Goal: Information Seeking & Learning: Learn about a topic

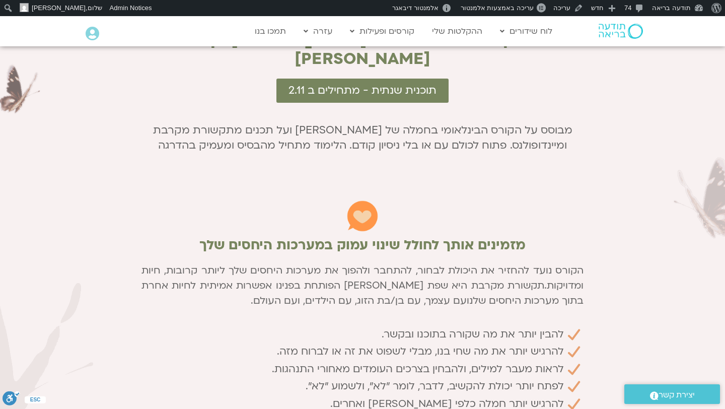
scroll to position [590, 0]
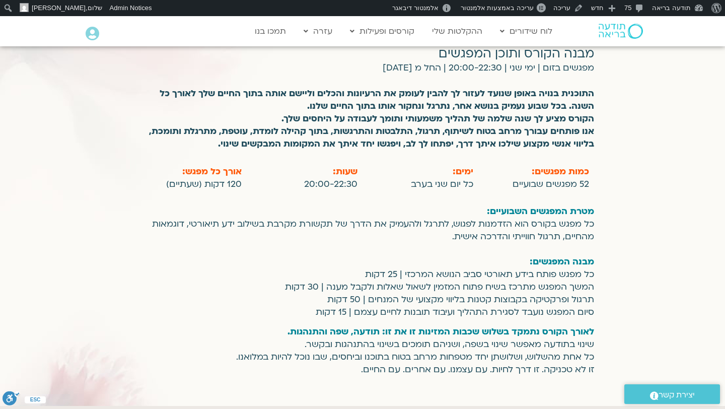
scroll to position [2304, 0]
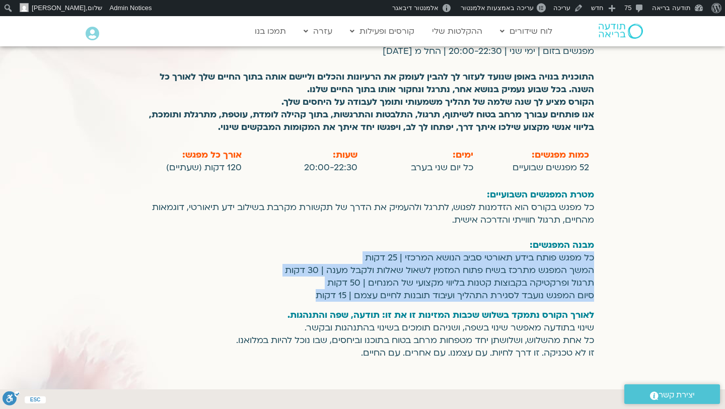
drag, startPoint x: 307, startPoint y: 279, endPoint x: 592, endPoint y: 244, distance: 287.2
click at [593, 244] on p "מטרת המפגשים השבועיים: כל מפגש בקורס הוא הזדמנות לפגוש, לתרגל ולהעמיק את הדרך ש…" at bounding box center [362, 244] width 463 height 113
copy p "כל מפגש פותח בידע תאורטי סביב הנושא המרכזי | 25 דקות המשך המפגש מתרכז בשיח פתוח…"
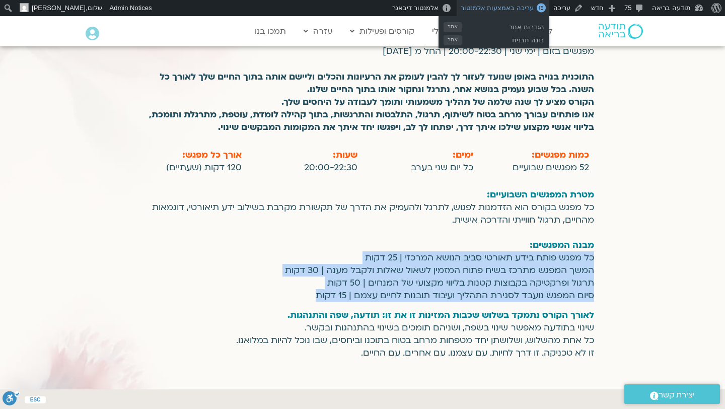
click at [512, 12] on link "עריכה באמצעות אלמנטור" at bounding box center [503, 8] width 93 height 16
